Goal: Task Accomplishment & Management: Manage account settings

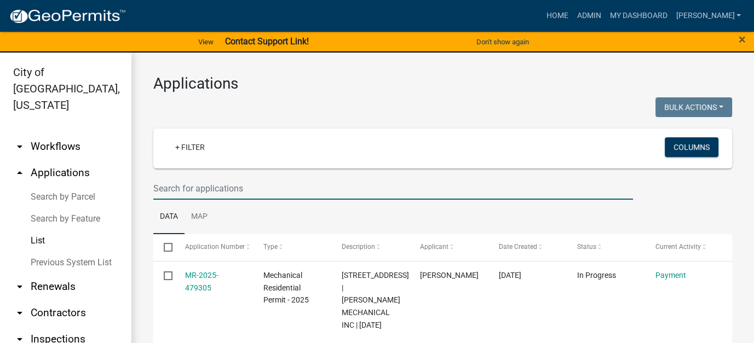
click at [231, 191] on input "text" at bounding box center [393, 188] width 480 height 22
click at [36, 230] on link "List" at bounding box center [65, 241] width 131 height 22
click at [43, 230] on link "List" at bounding box center [65, 241] width 131 height 22
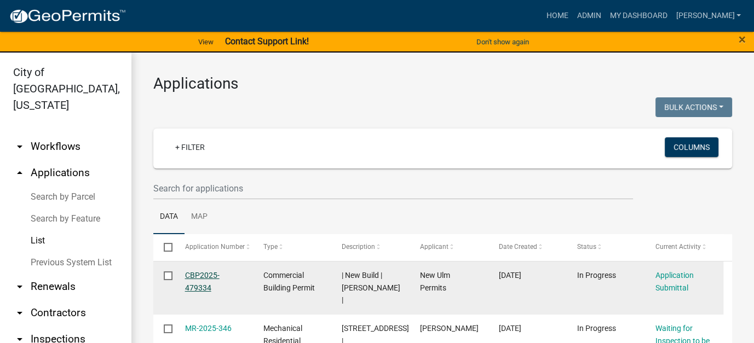
click at [200, 274] on link "CBP2025-479334" at bounding box center [202, 281] width 34 height 21
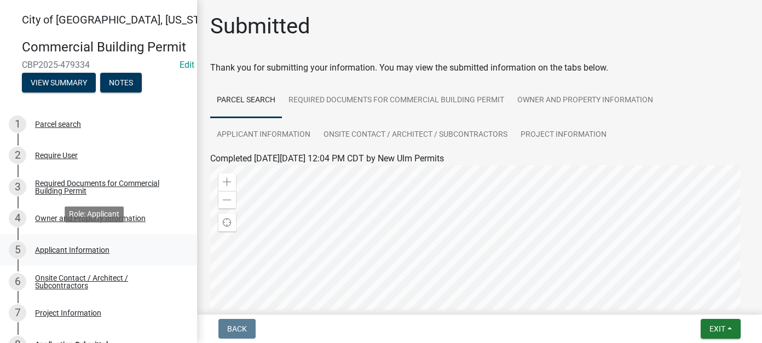
scroll to position [55, 0]
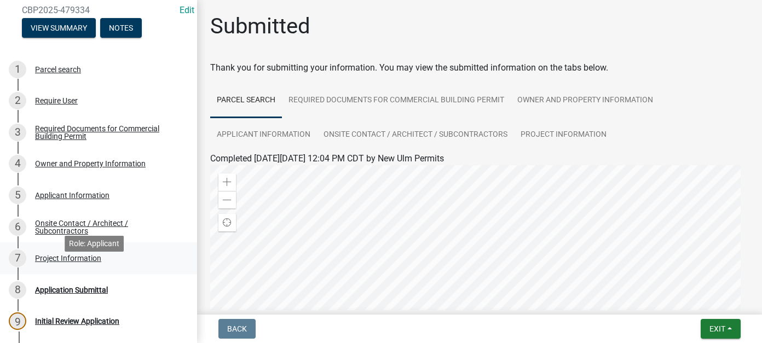
click at [83, 262] on div "Project Information" at bounding box center [68, 259] width 66 height 8
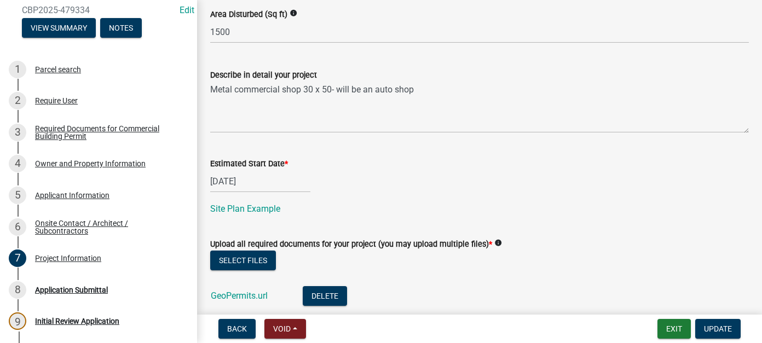
scroll to position [548, 0]
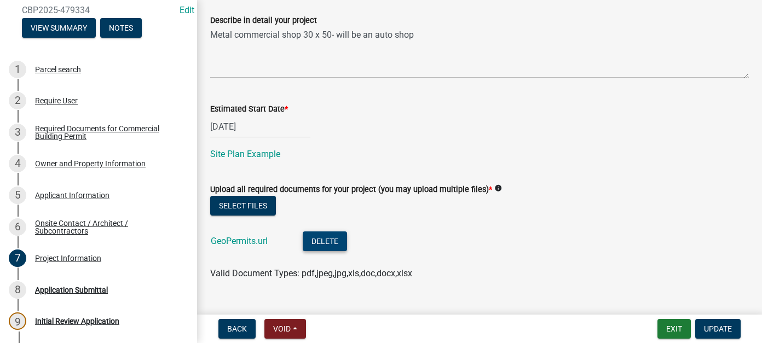
click at [327, 240] on button "Delete" at bounding box center [325, 242] width 44 height 20
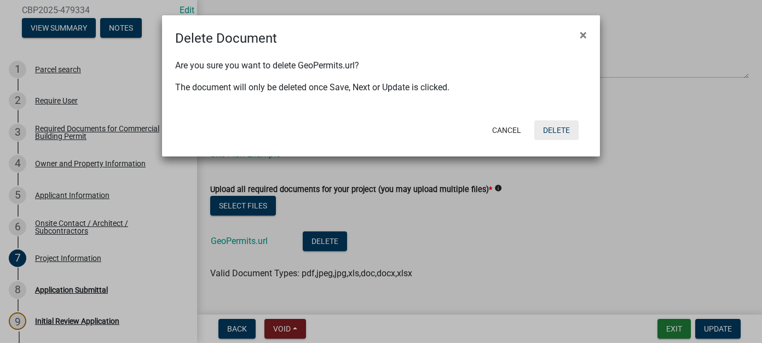
click at [548, 125] on button "Delete" at bounding box center [556, 130] width 44 height 20
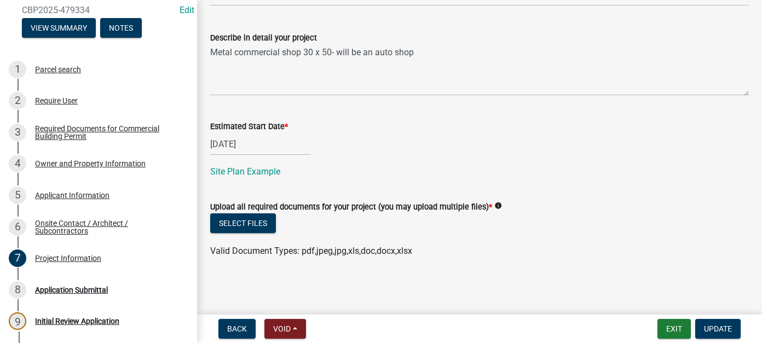
scroll to position [529, 0]
click at [261, 226] on button "Select files" at bounding box center [243, 224] width 66 height 20
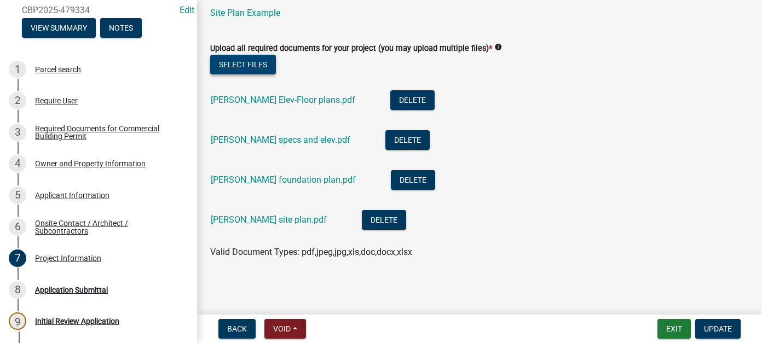
scroll to position [689, 0]
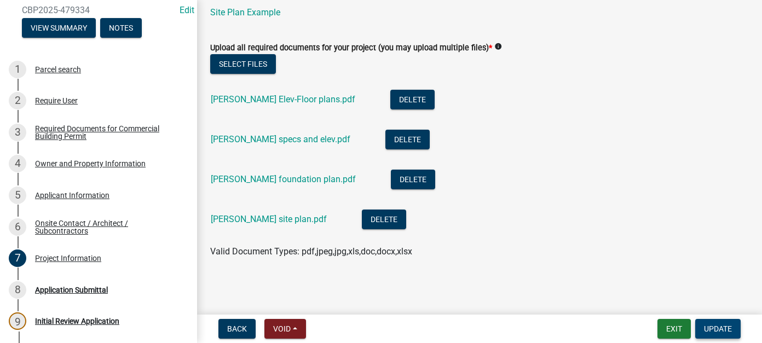
click at [714, 327] on span "Update" at bounding box center [718, 329] width 28 height 9
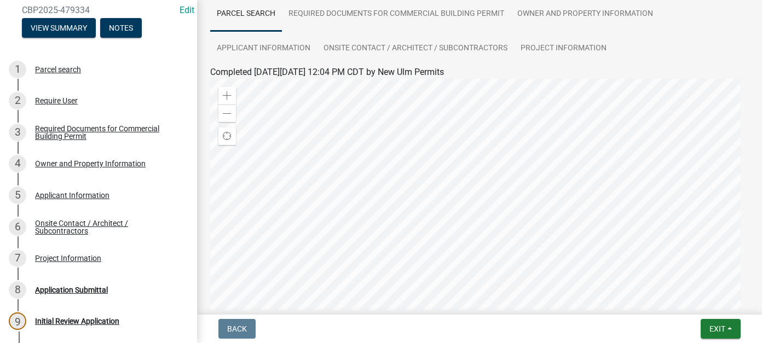
scroll to position [246, 0]
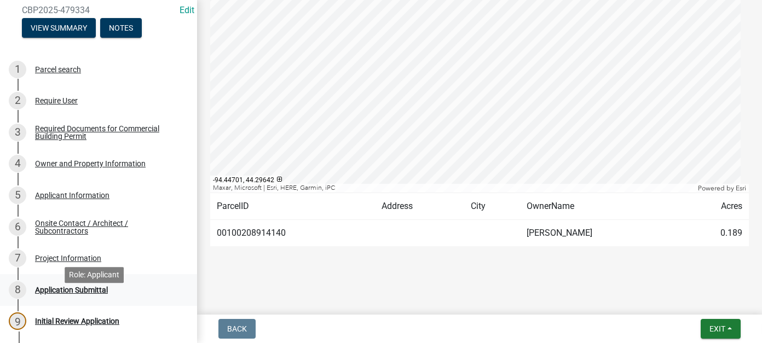
click at [71, 294] on div "Application Submittal" at bounding box center [71, 290] width 73 height 8
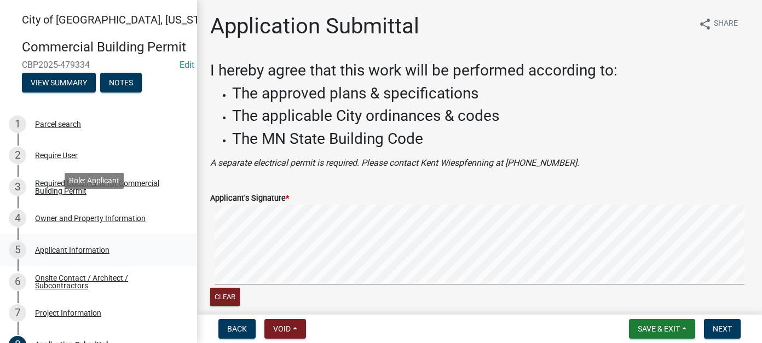
scroll to position [164, 0]
